Goal: Task Accomplishment & Management: Manage account settings

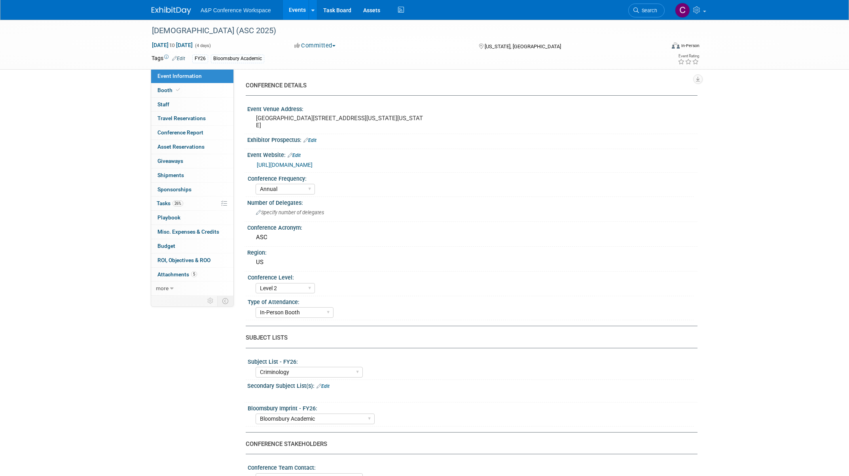
select select "Annual"
select select "Level 2"
select select "In-Person Booth"
select select "Criminology"
select select "Bloomsbury Academic"
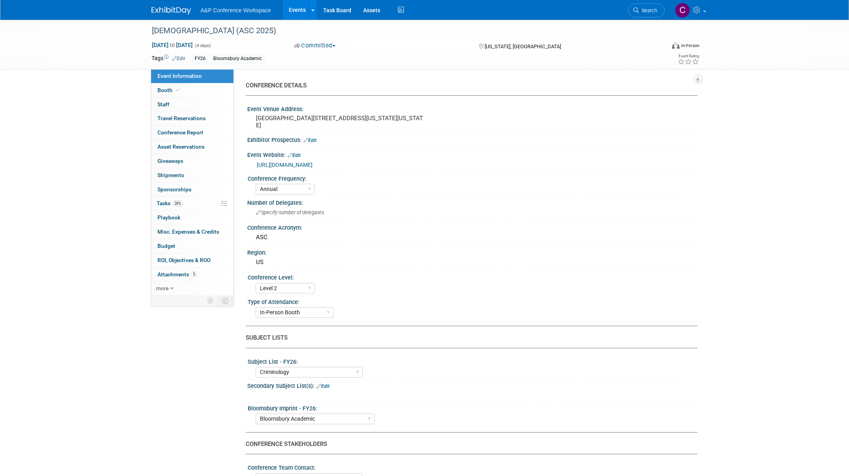
select select "[PERSON_NAME]"
select select "Networking/Commissioning"
click at [162, 205] on span "Tasks 26%" at bounding box center [170, 203] width 27 height 6
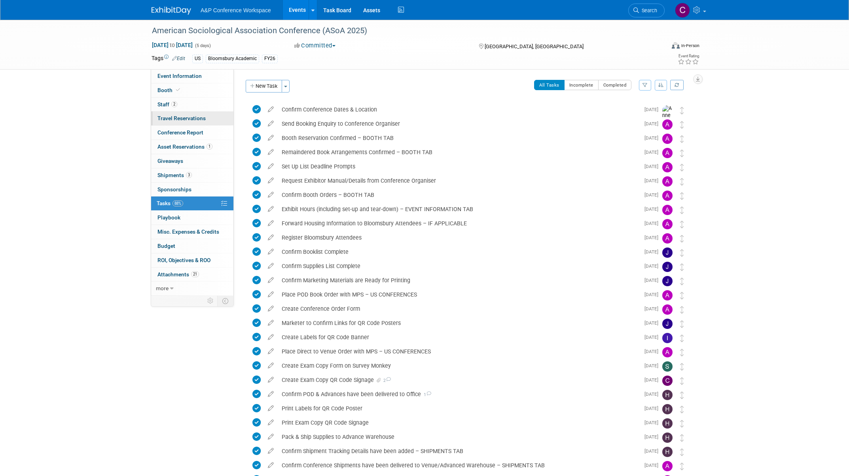
scroll to position [159, 0]
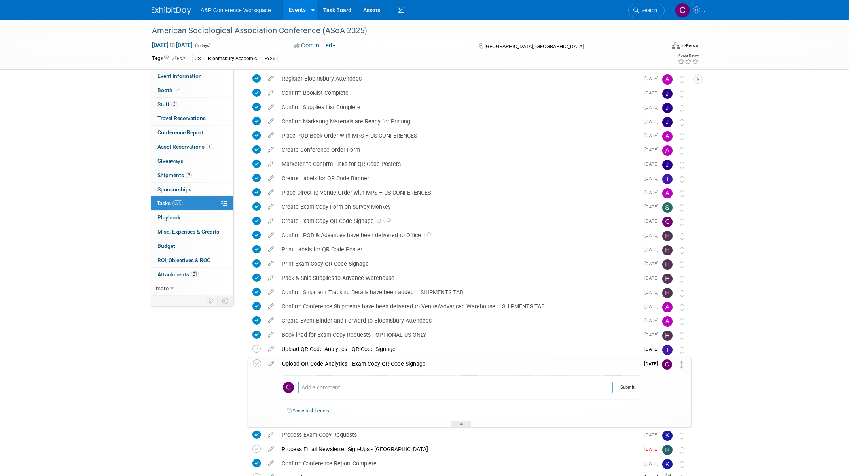
click at [164, 205] on span "Tasks 88%" at bounding box center [170, 203] width 27 height 6
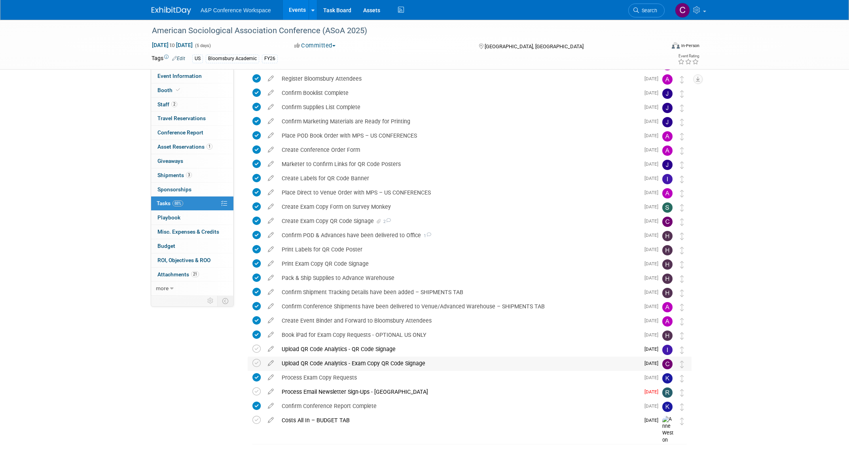
click at [356, 362] on div "Upload QR Code Analytics - Exam Copy QR Code Signage" at bounding box center [459, 363] width 362 height 13
